Goal: Understand process/instructions: Learn about a topic

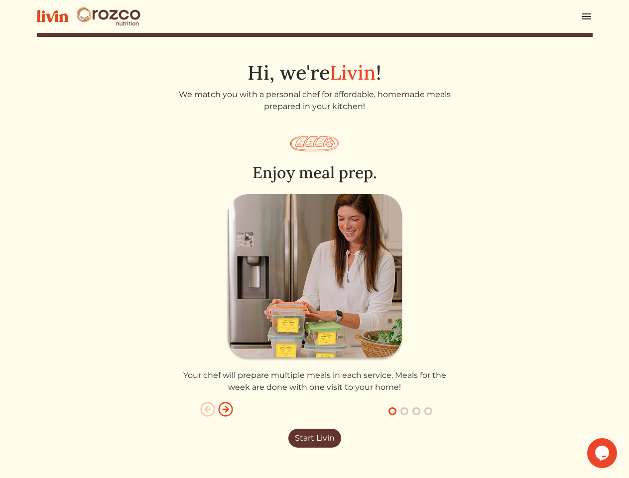
click at [314, 239] on img at bounding box center [315, 277] width 178 height 167
click at [587, 16] on img at bounding box center [587, 16] width 12 height 12
click at [226, 409] on img "button" at bounding box center [226, 409] width 16 height 16
click at [392, 411] on button "button" at bounding box center [392, 411] width 12 height 12
click at [404, 411] on button "button" at bounding box center [404, 411] width 12 height 12
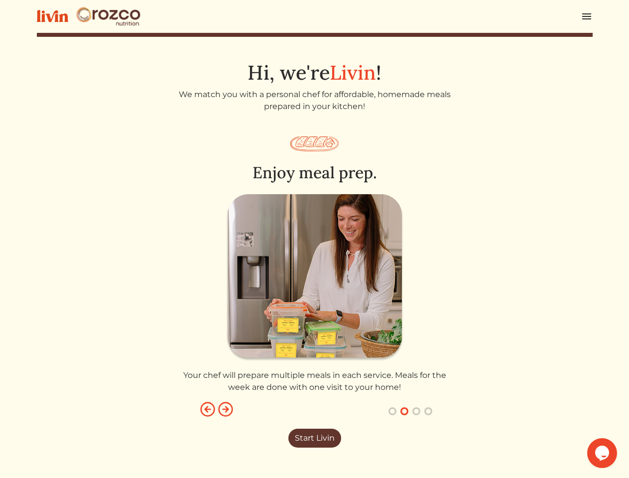
click at [416, 411] on button "button" at bounding box center [416, 411] width 12 height 12
click at [428, 411] on button "button" at bounding box center [428, 411] width 12 height 12
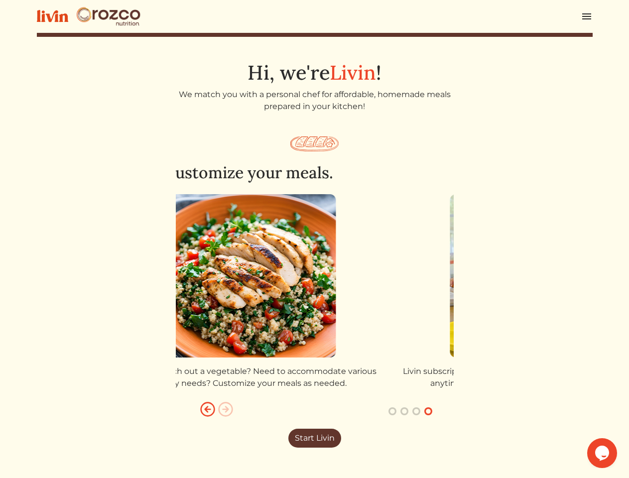
click at [602, 453] on icon "$i18n('chat', 'chat_widget')" at bounding box center [602, 453] width 14 height 15
